Goal: Task Accomplishment & Management: Manage account settings

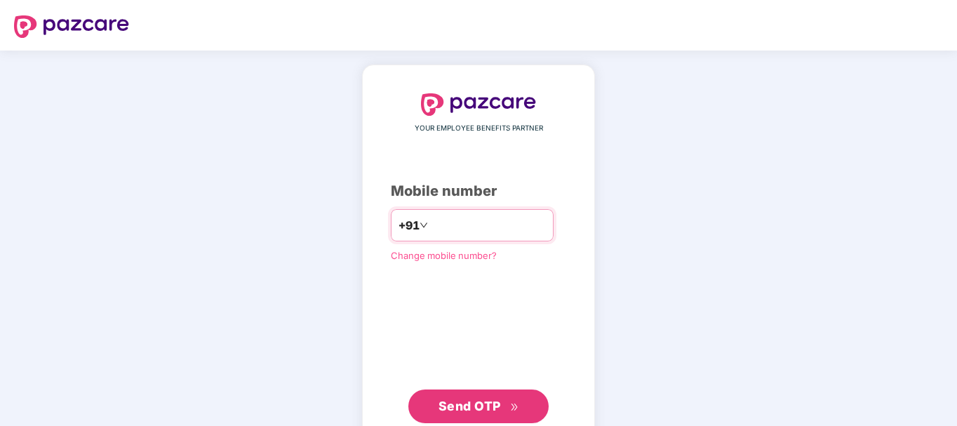
type input "**********"
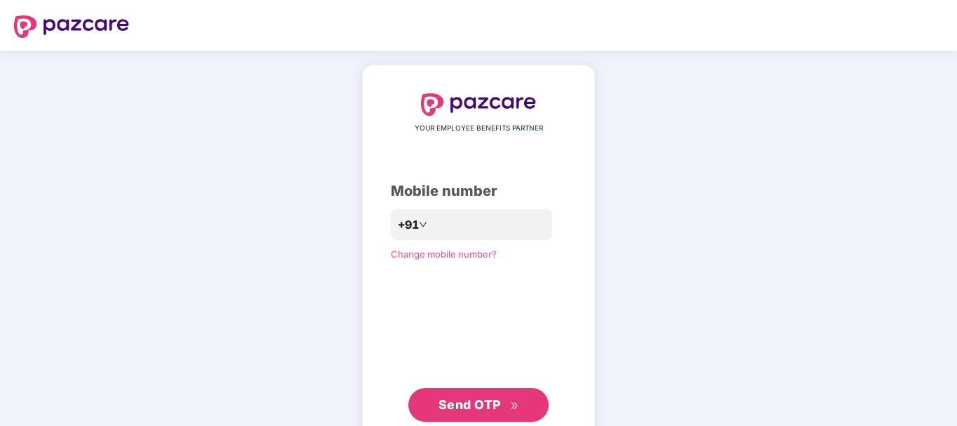
click at [457, 403] on span "Send OTP" at bounding box center [469, 404] width 62 height 15
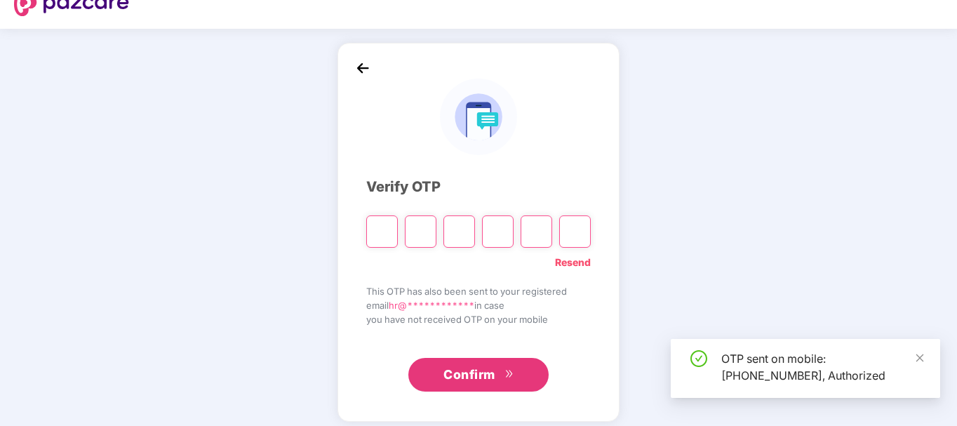
scroll to position [32, 0]
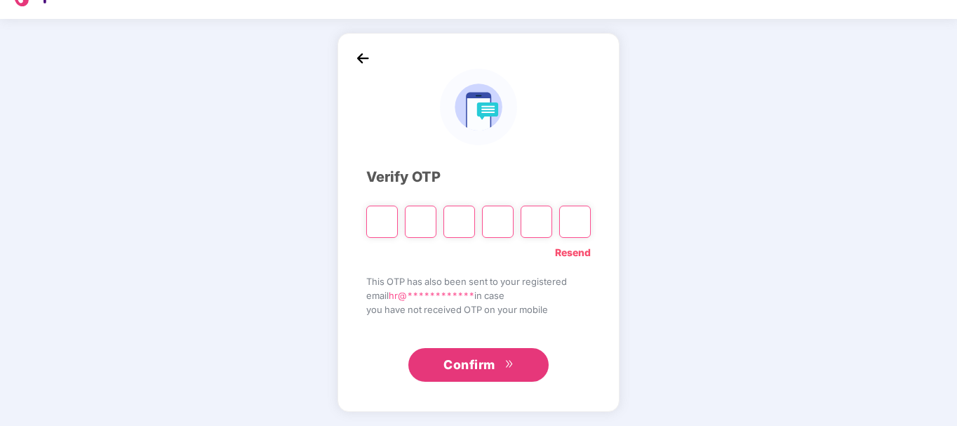
paste input "*"
type input "*"
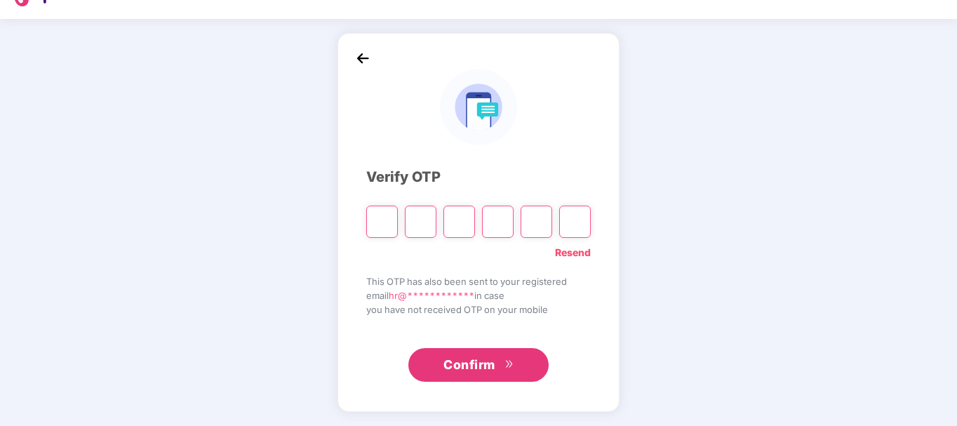
type input "*"
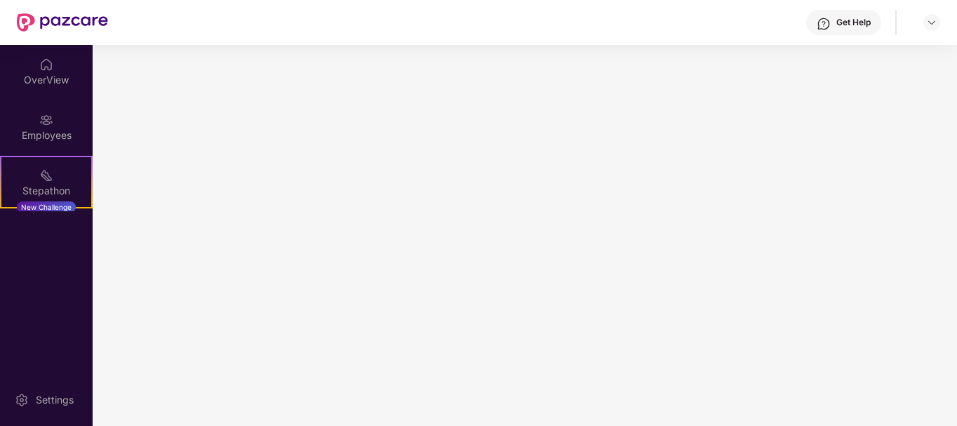
scroll to position [0, 0]
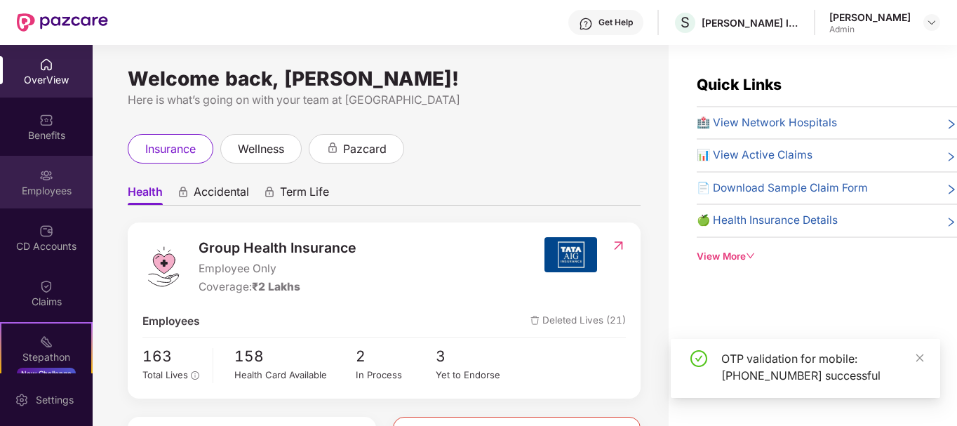
click at [62, 193] on div "Employees" at bounding box center [46, 191] width 93 height 14
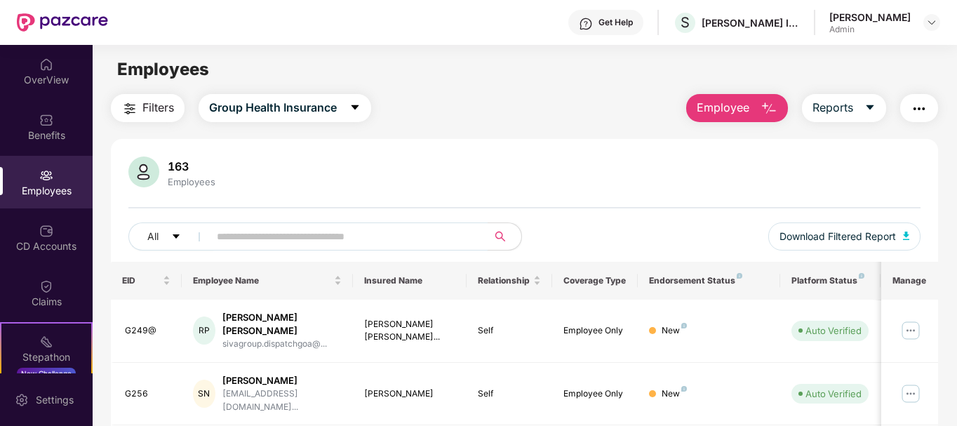
click at [337, 241] on input "text" at bounding box center [343, 236] width 252 height 21
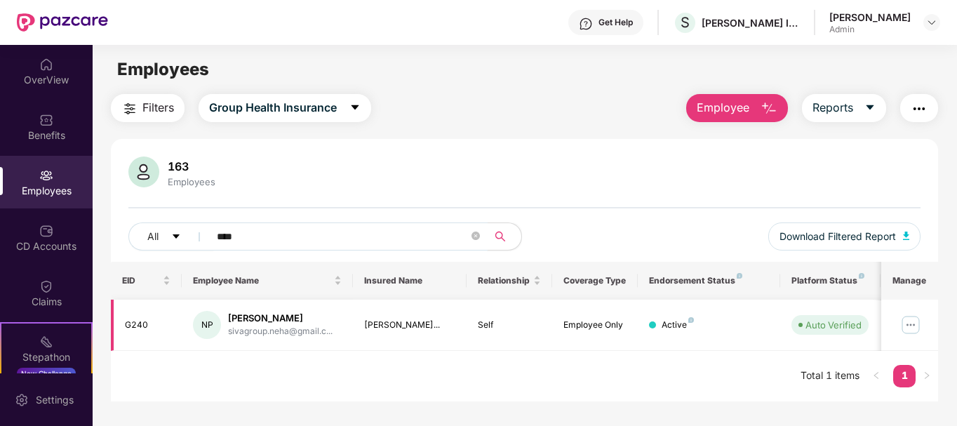
type input "****"
click at [906, 325] on img at bounding box center [910, 324] width 22 height 22
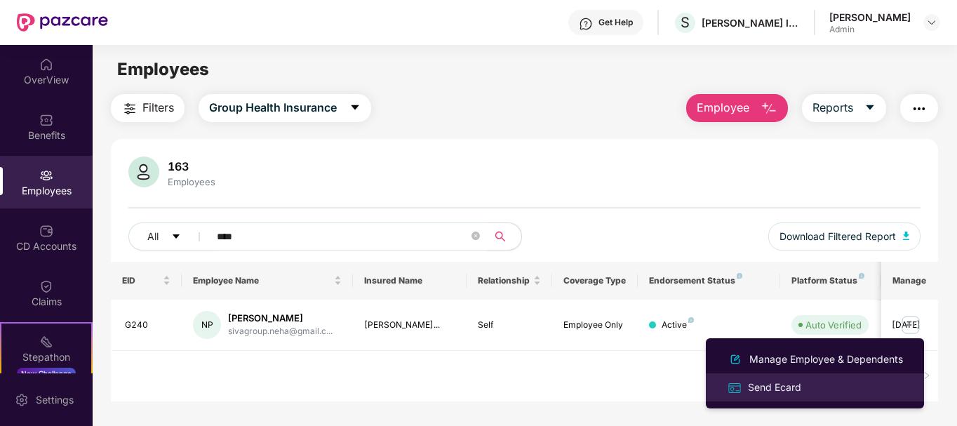
click at [777, 386] on div "Send Ecard" at bounding box center [774, 386] width 59 height 15
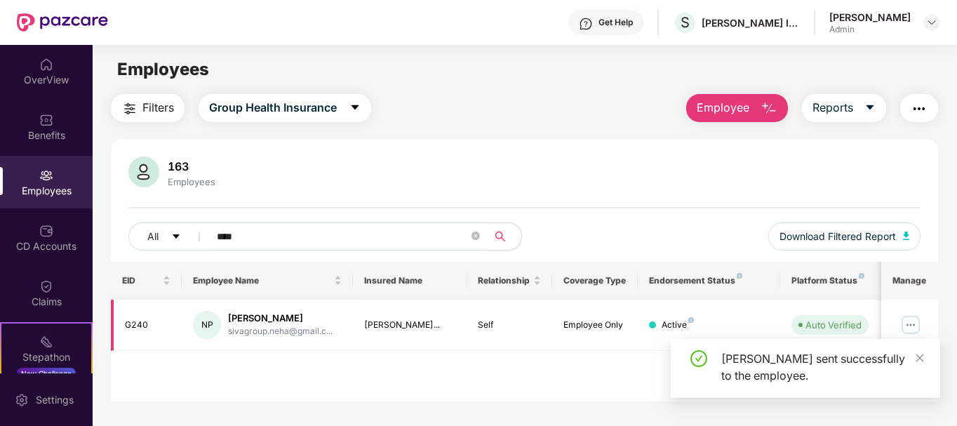
click at [904, 328] on img at bounding box center [910, 324] width 22 height 22
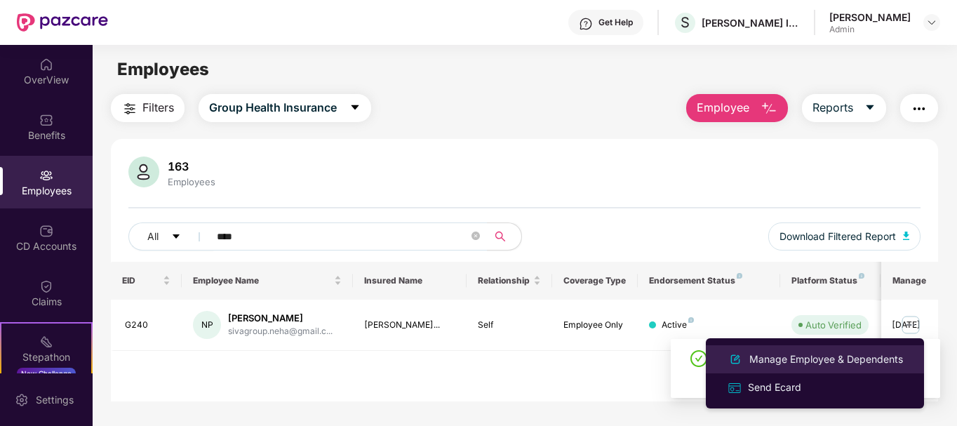
click at [814, 359] on div "Manage Employee & Dependents" at bounding box center [825, 358] width 159 height 15
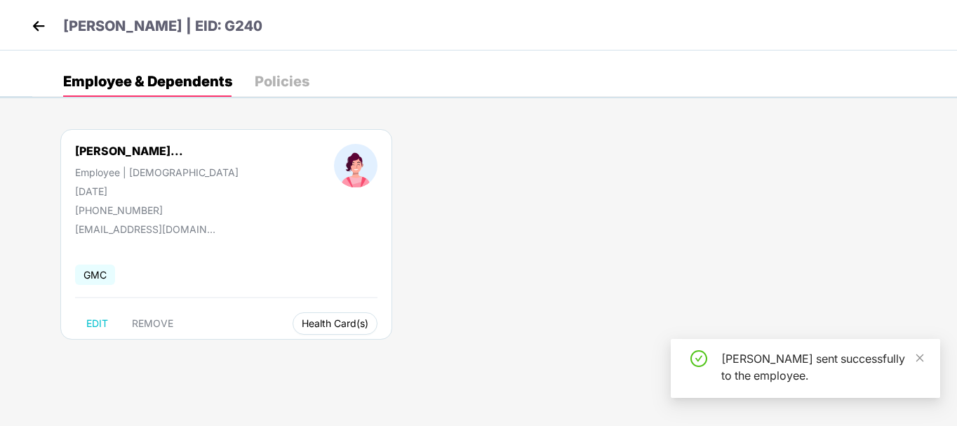
click at [313, 325] on span "Health Card(s)" at bounding box center [335, 323] width 67 height 7
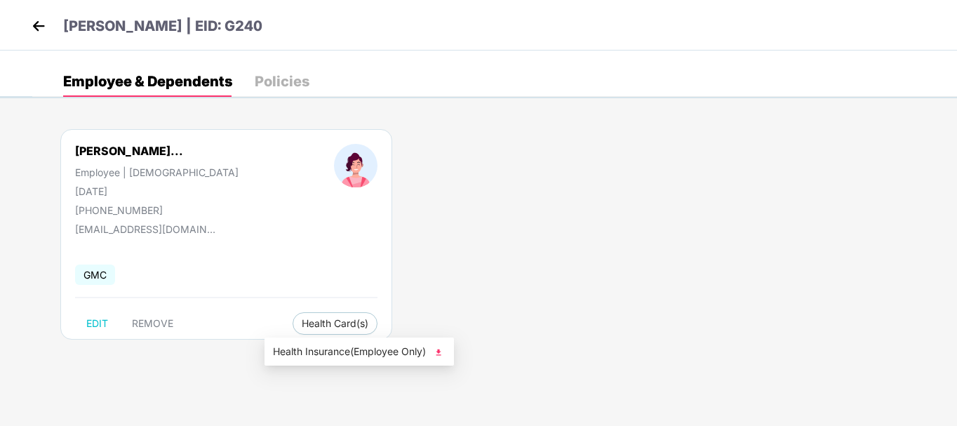
click at [395, 353] on span "Health Insurance(Employee Only)" at bounding box center [359, 351] width 173 height 15
